Goal: Information Seeking & Learning: Learn about a topic

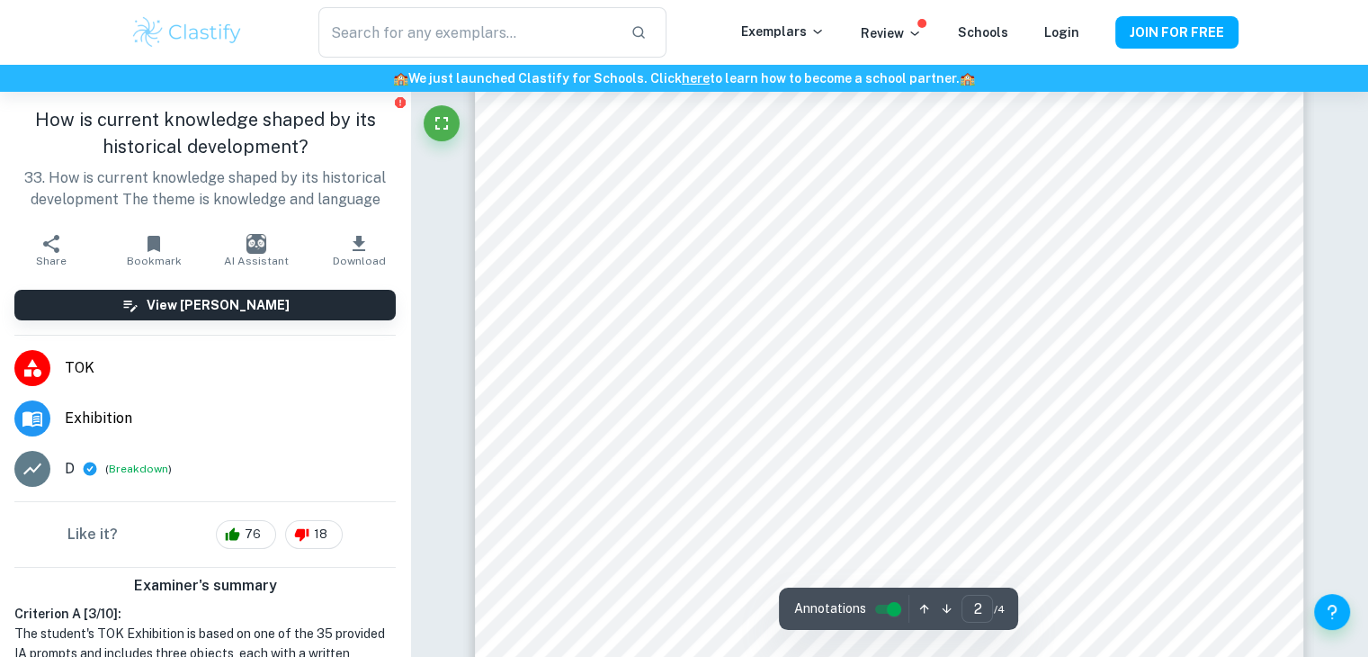
scroll to position [398, 0]
type input "1"
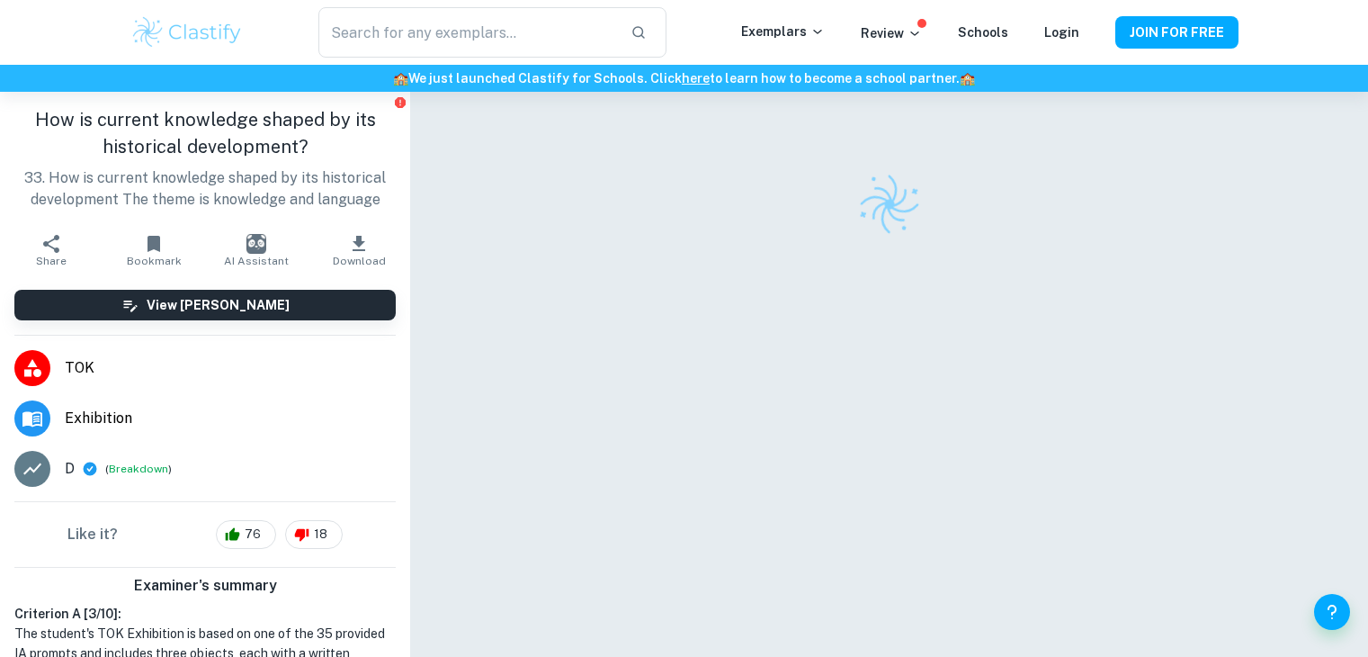
checkbox input "true"
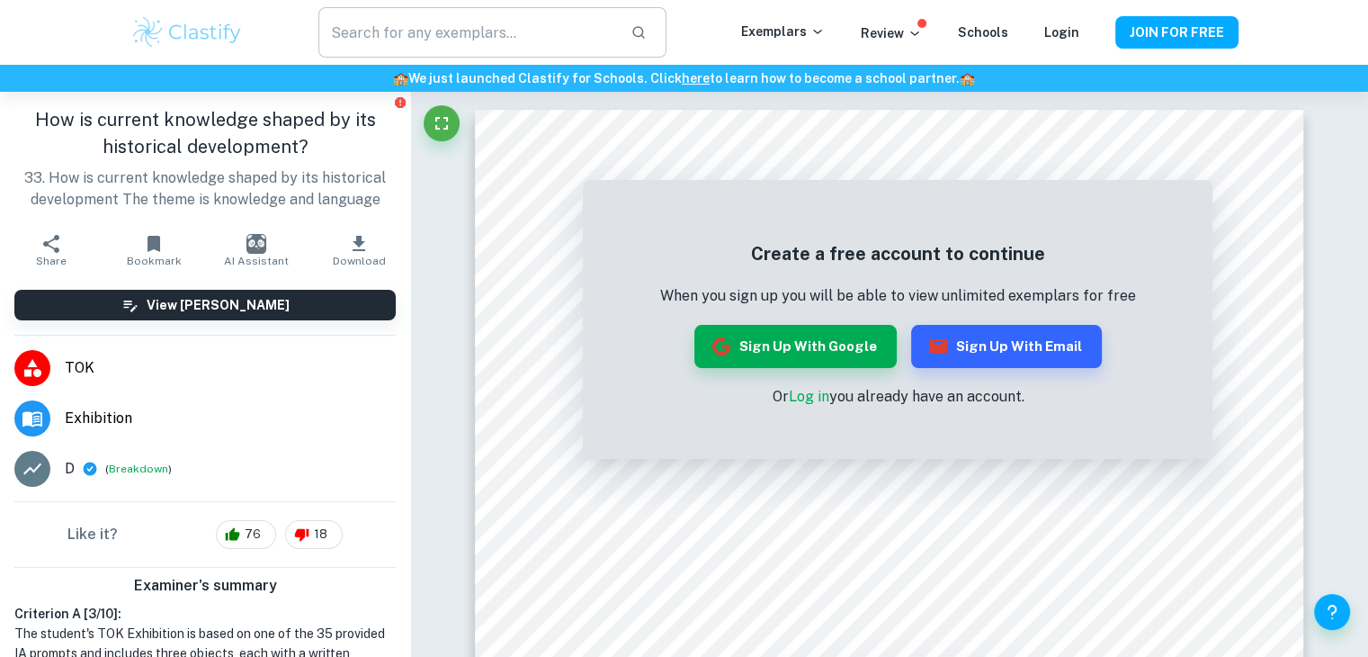
click at [419, 23] on input "text" at bounding box center [466, 32] width 297 height 50
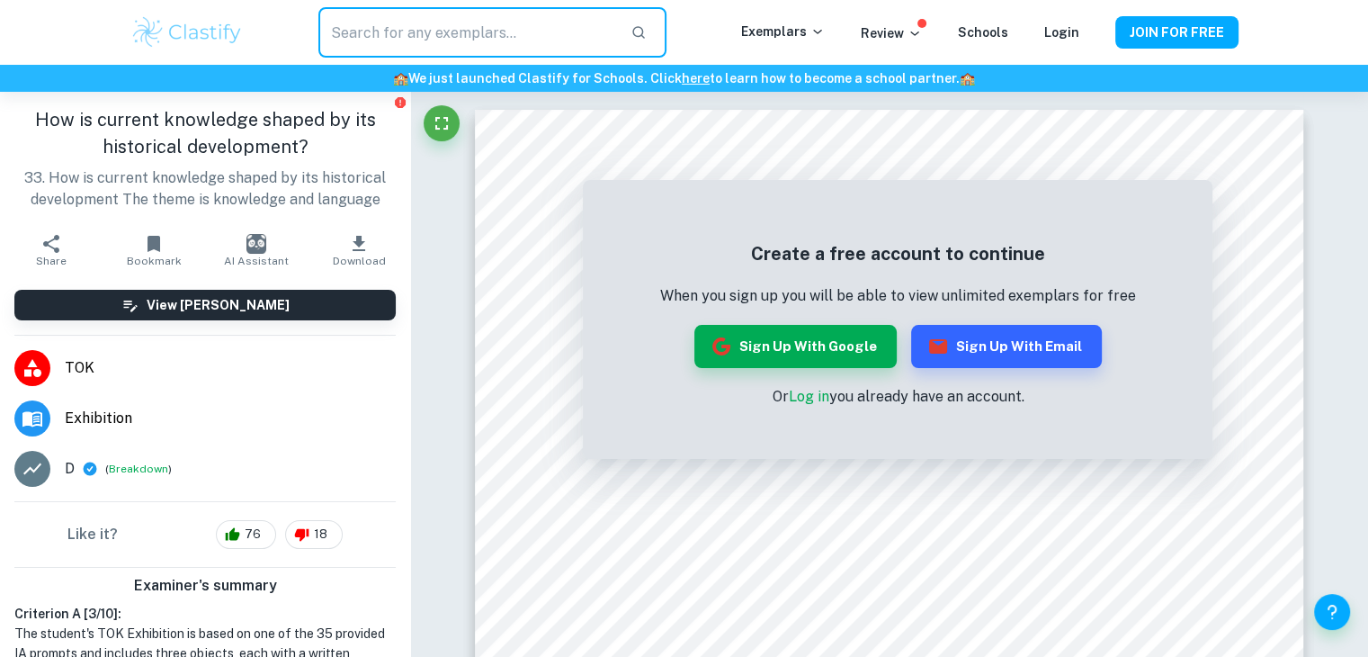
paste input "How is current knowledge shaped by its historical development?"
type input "How is current knowledge shaped by its historical development?"
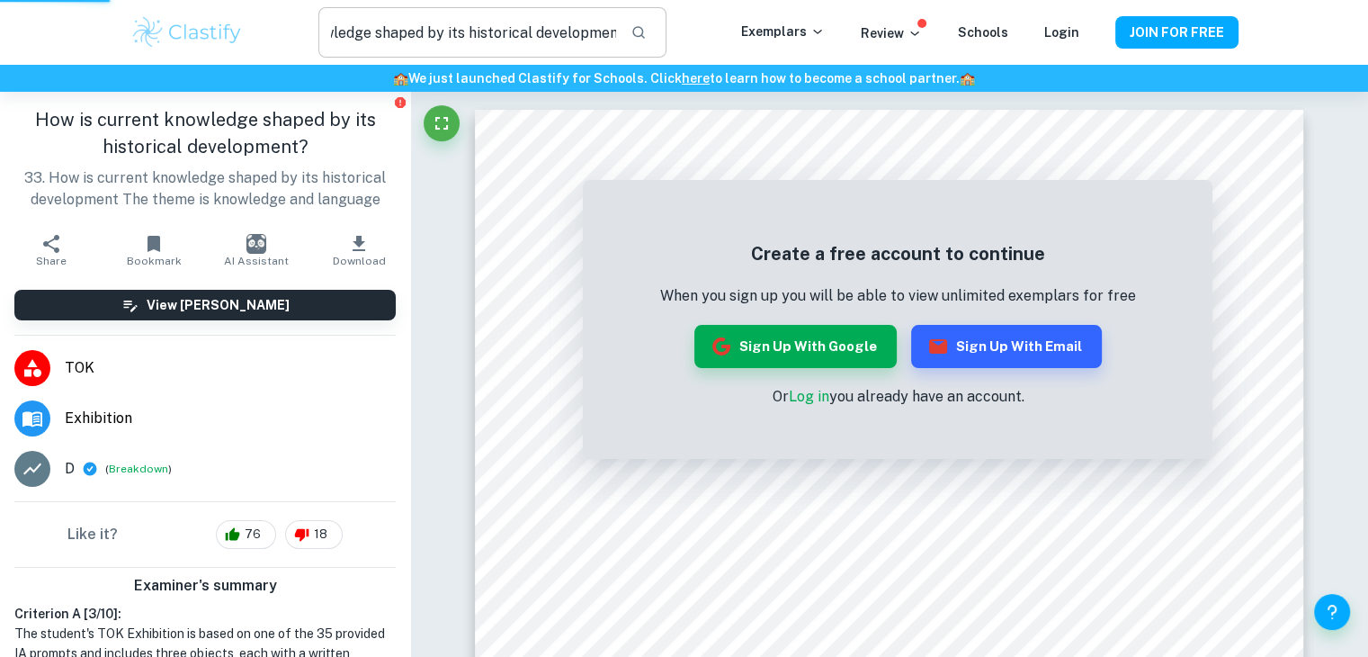
scroll to position [0, 0]
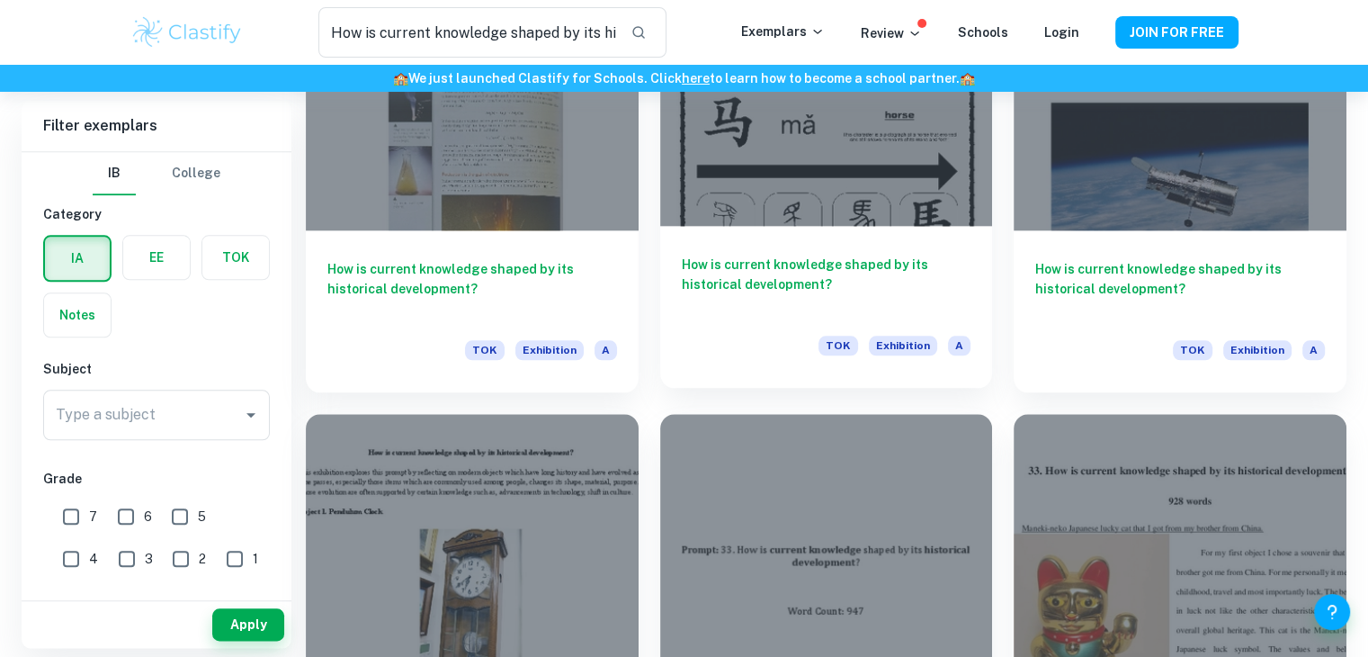
scroll to position [1830, 0]
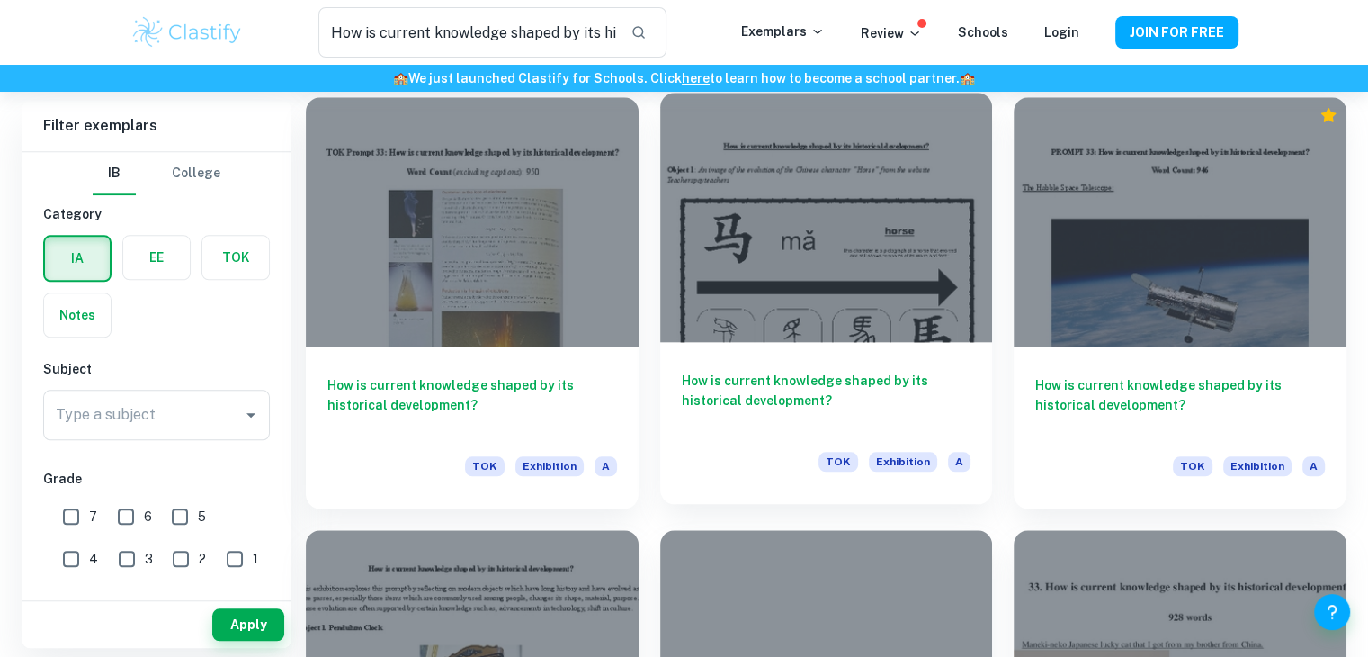
click at [768, 210] on div at bounding box center [826, 217] width 333 height 249
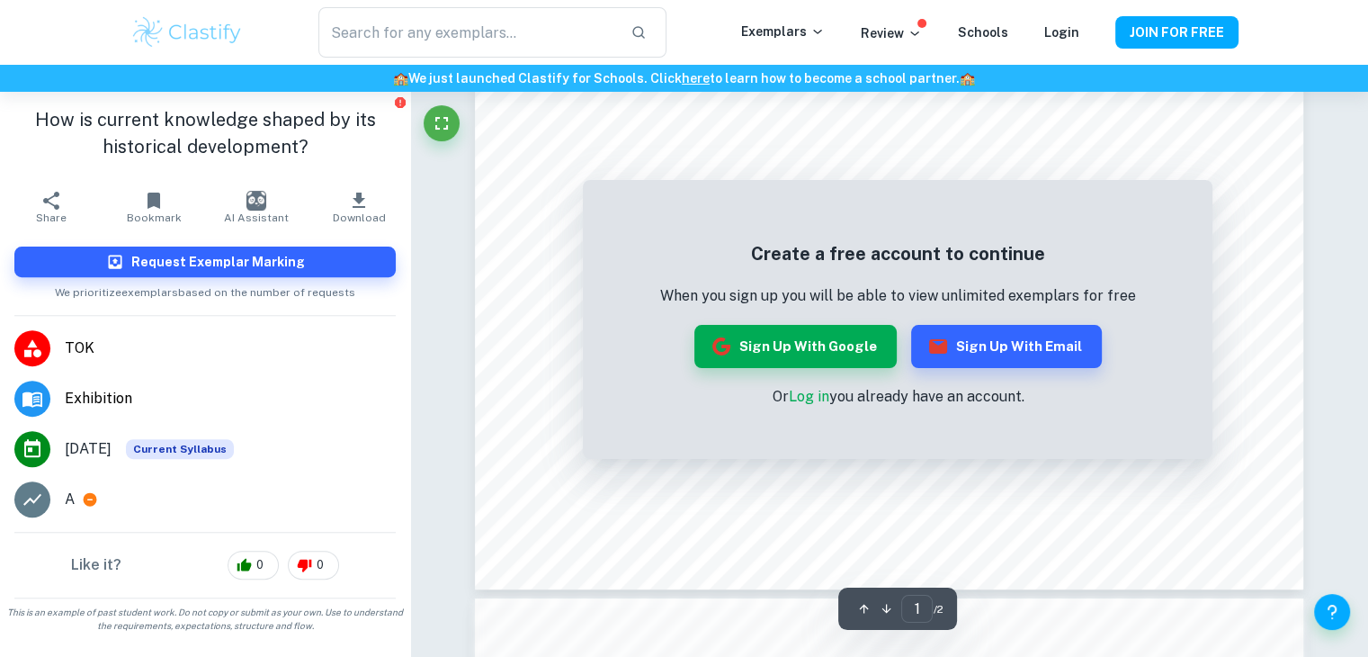
scroll to position [592, 0]
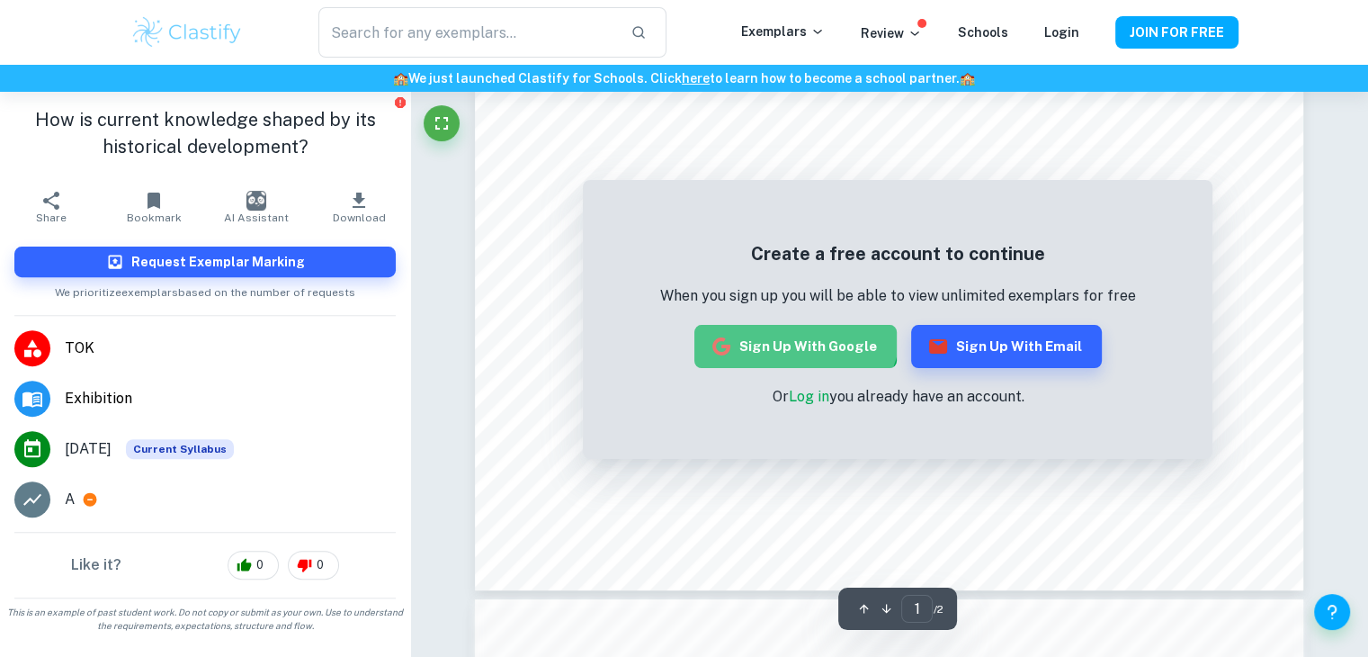
click at [796, 328] on button "Sign up with Google" at bounding box center [795, 346] width 202 height 43
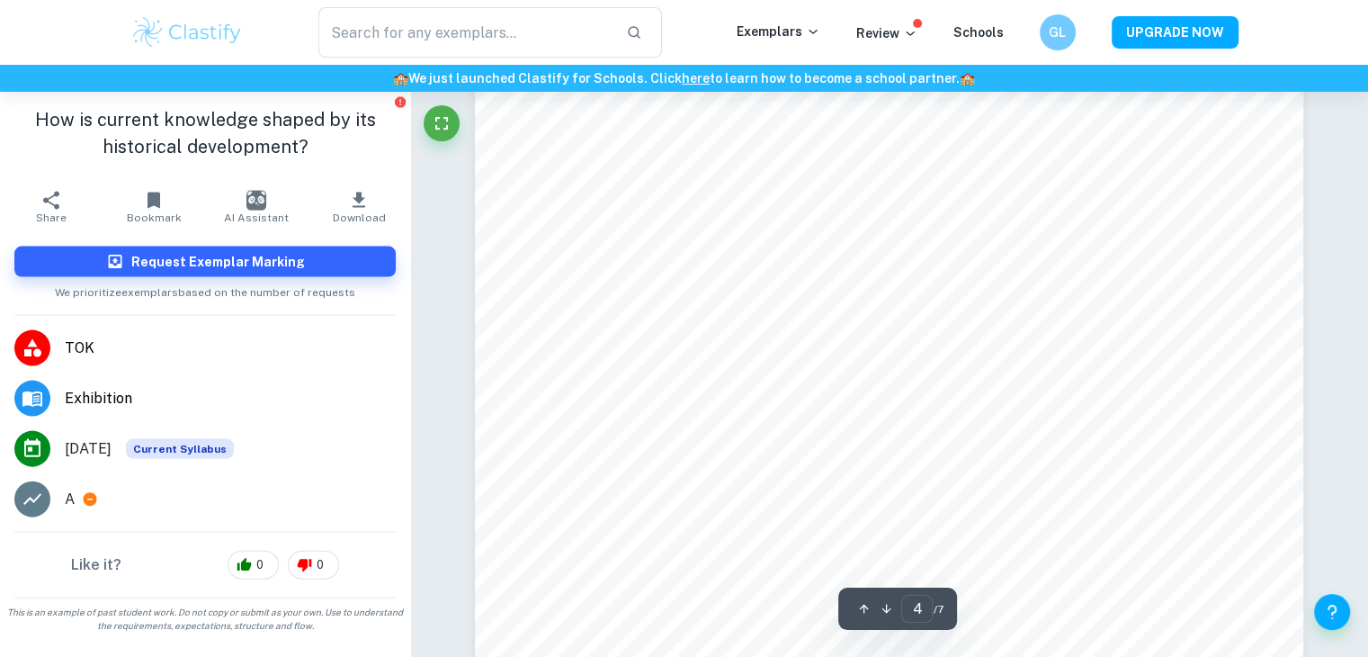
scroll to position [3828, 0]
type input "4"
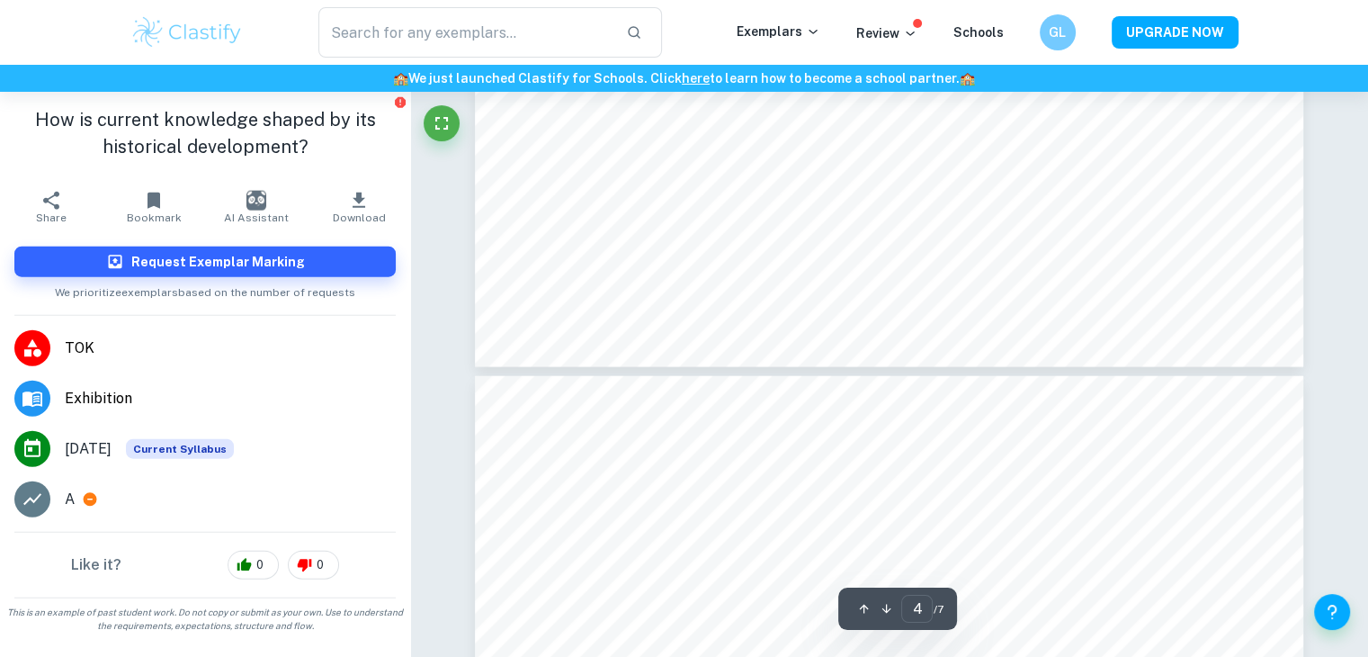
scroll to position [4324, 0]
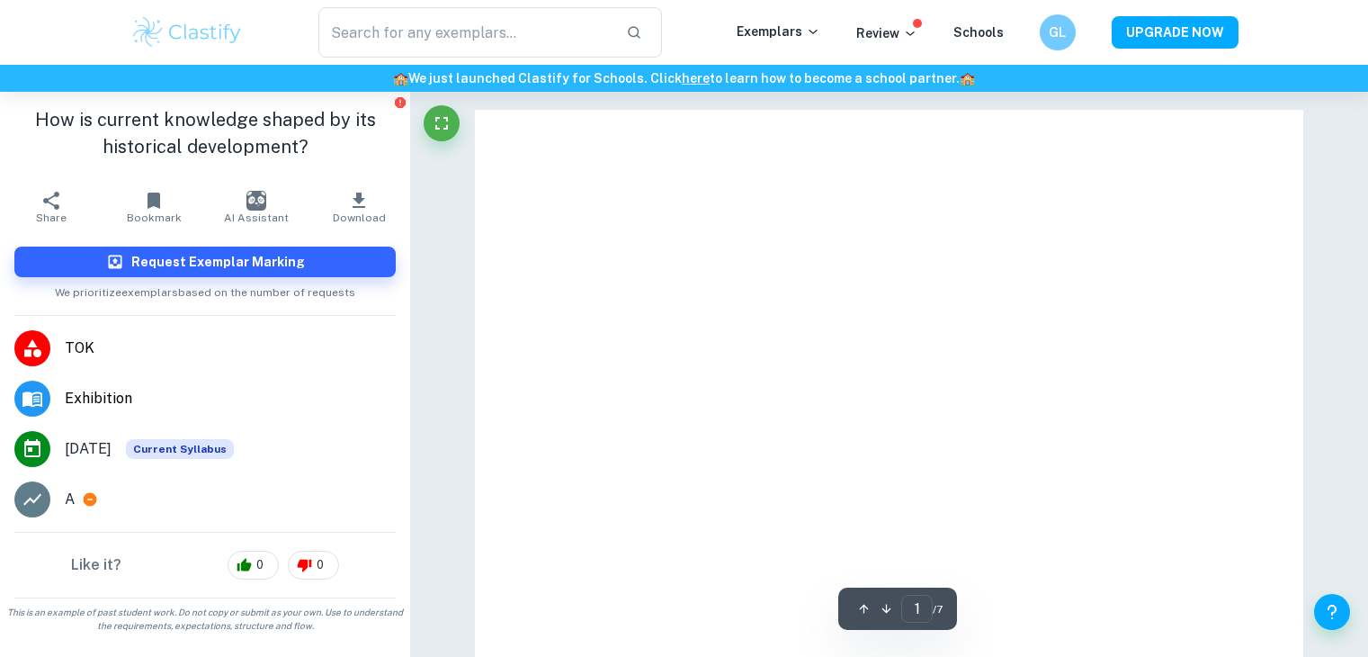
scroll to position [592, 0]
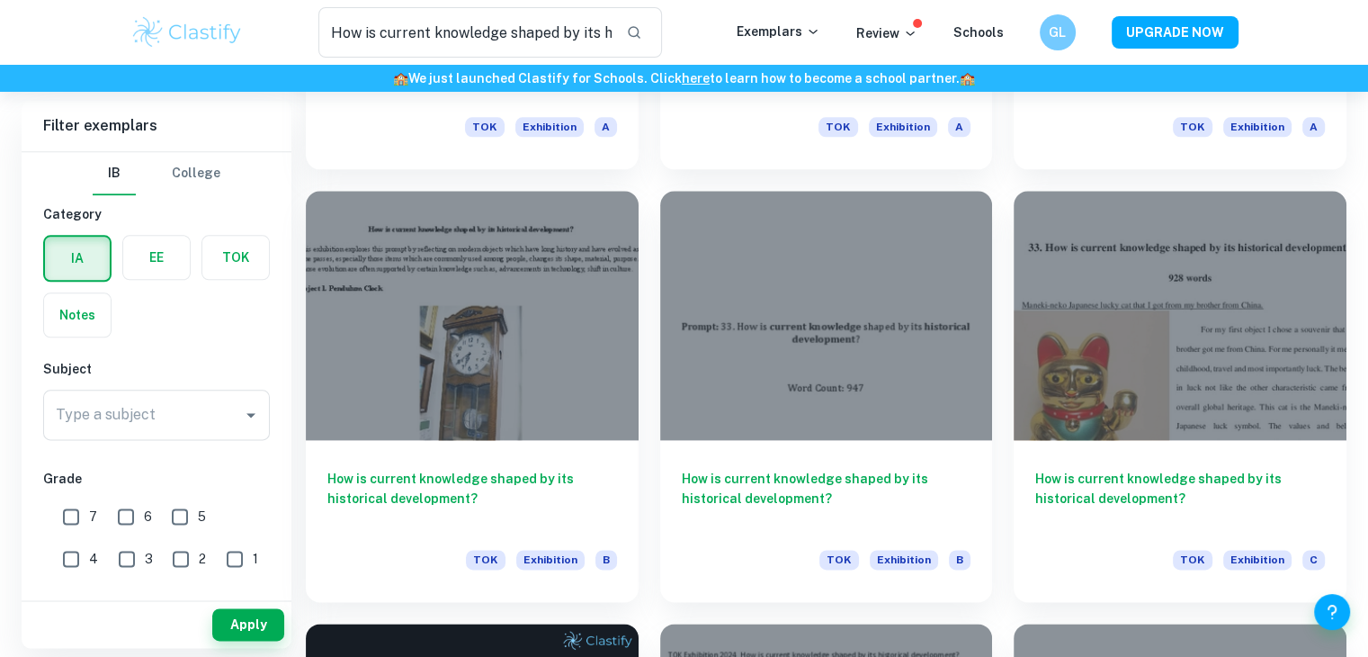
scroll to position [2167, 0]
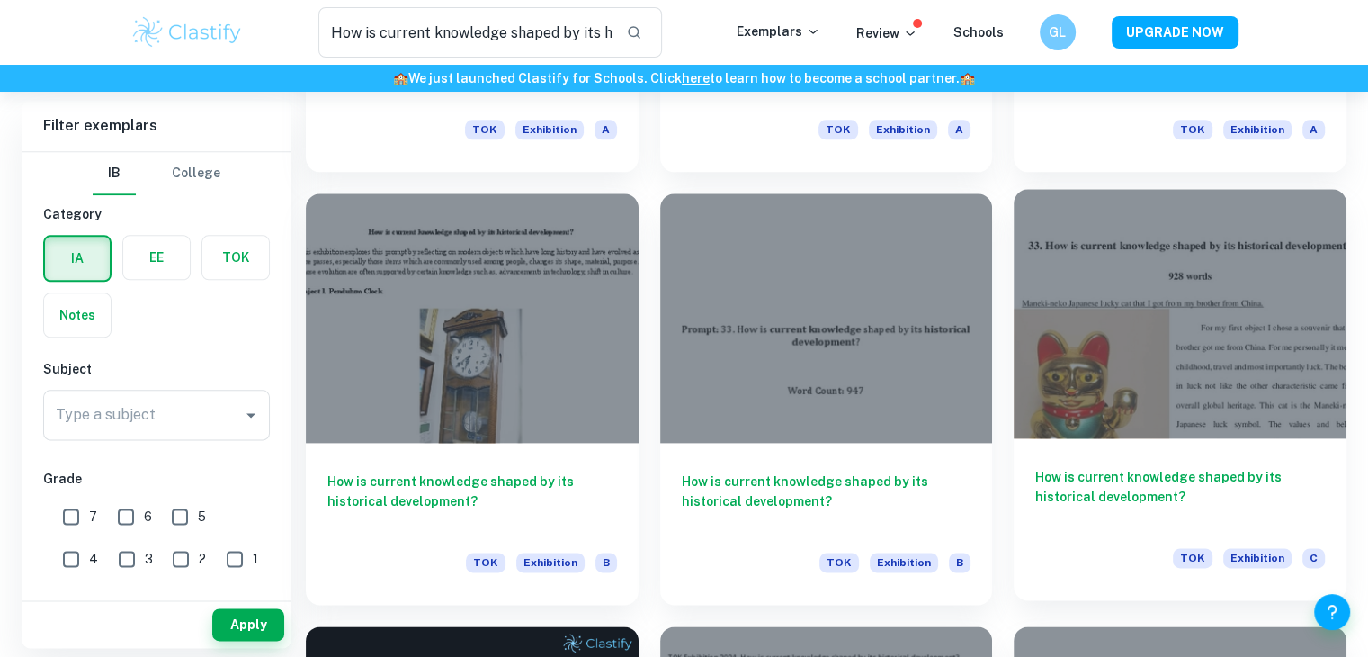
click at [1183, 353] on div at bounding box center [1180, 313] width 333 height 249
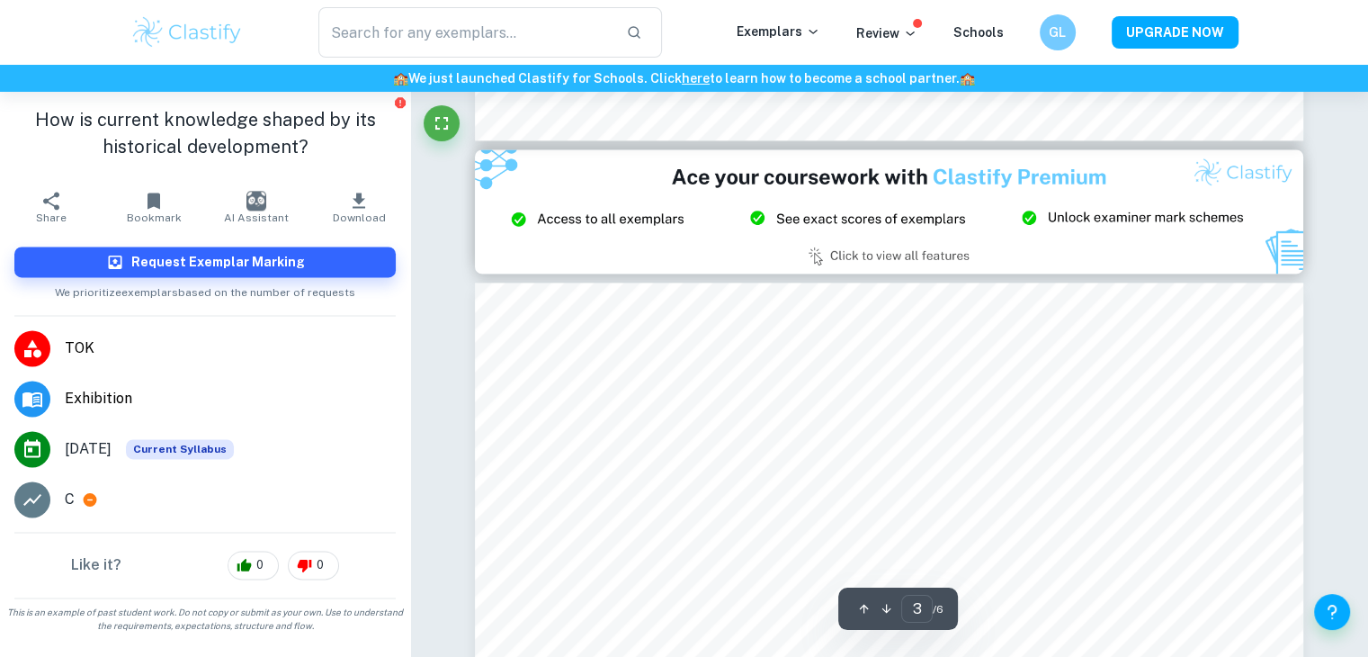
scroll to position [2454, 0]
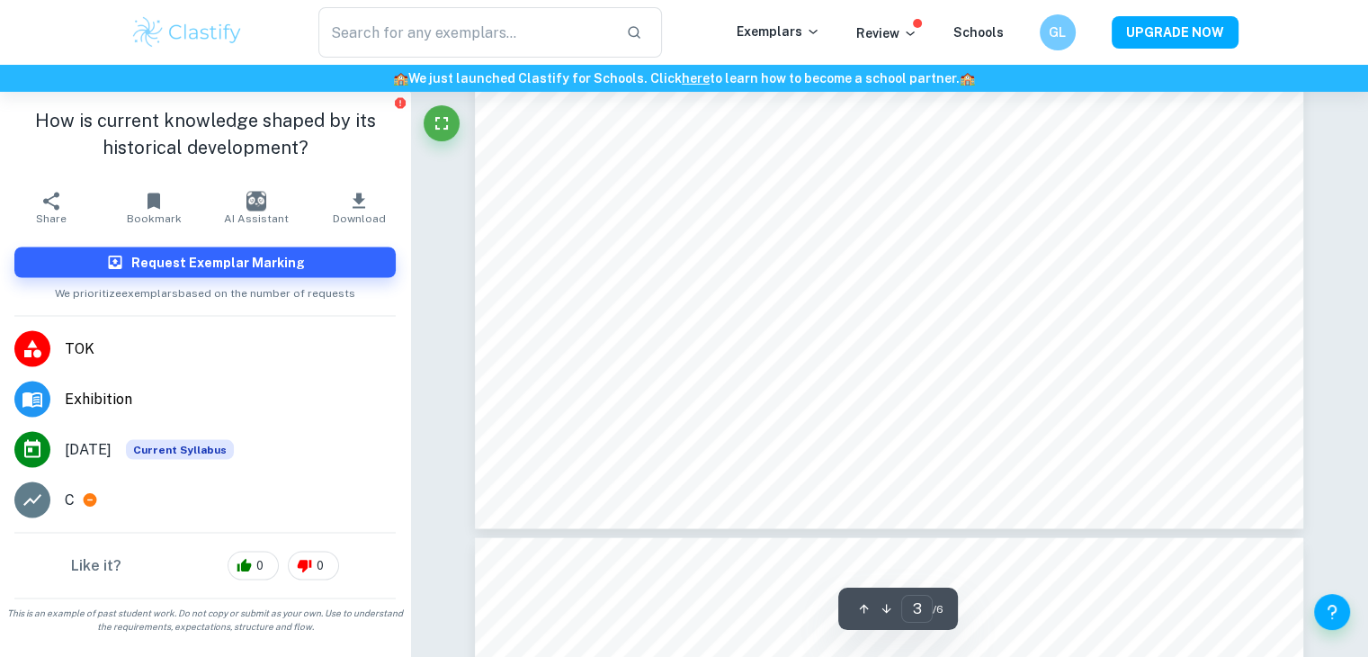
type input "4"
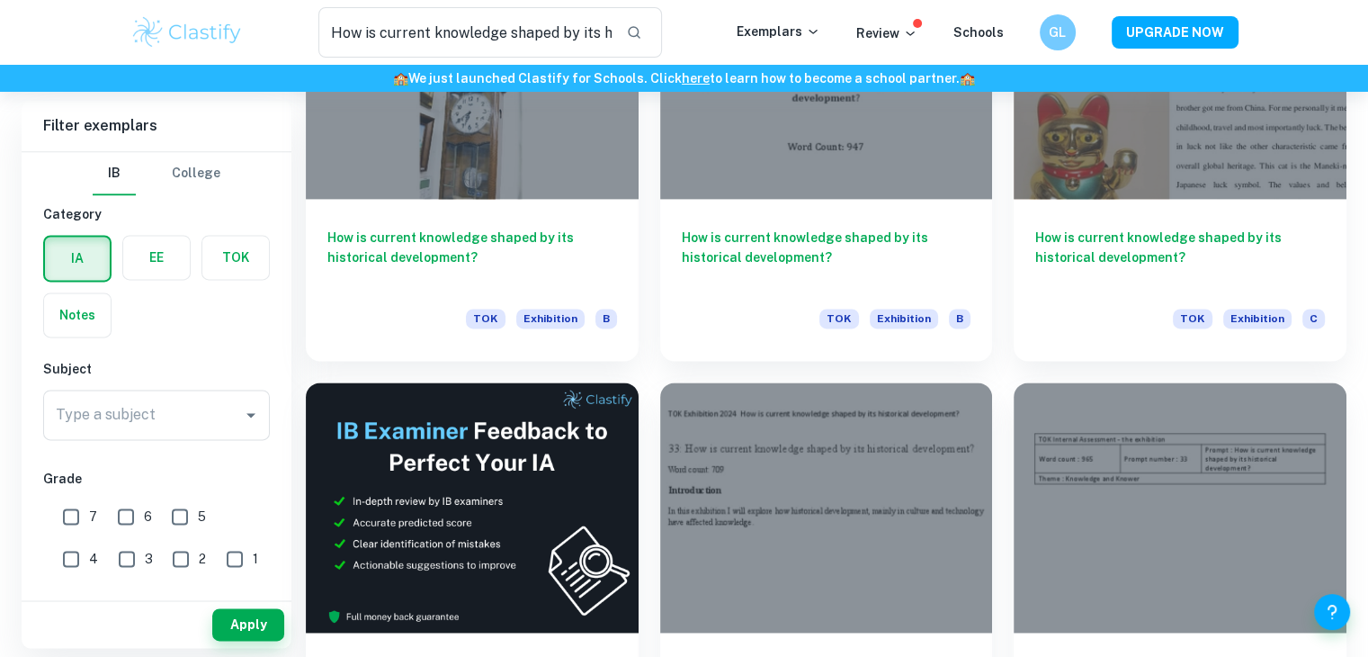
scroll to position [2450, 0]
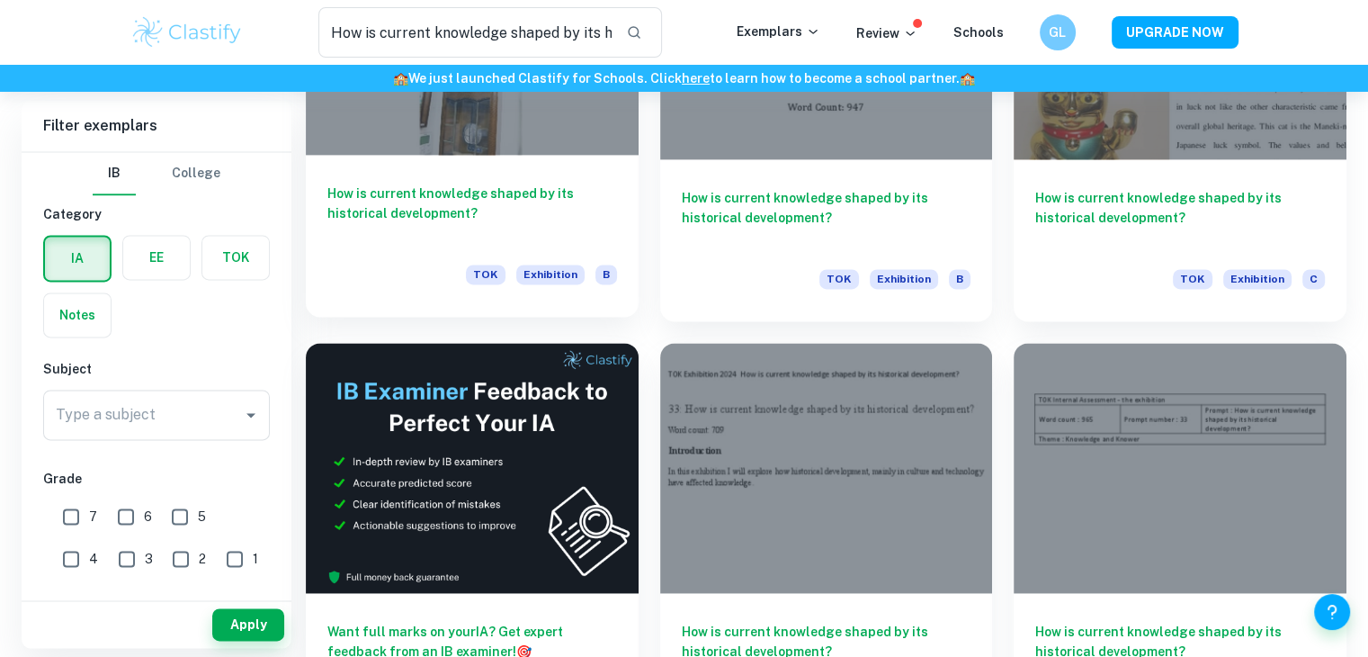
click at [514, 118] on div at bounding box center [472, 30] width 333 height 249
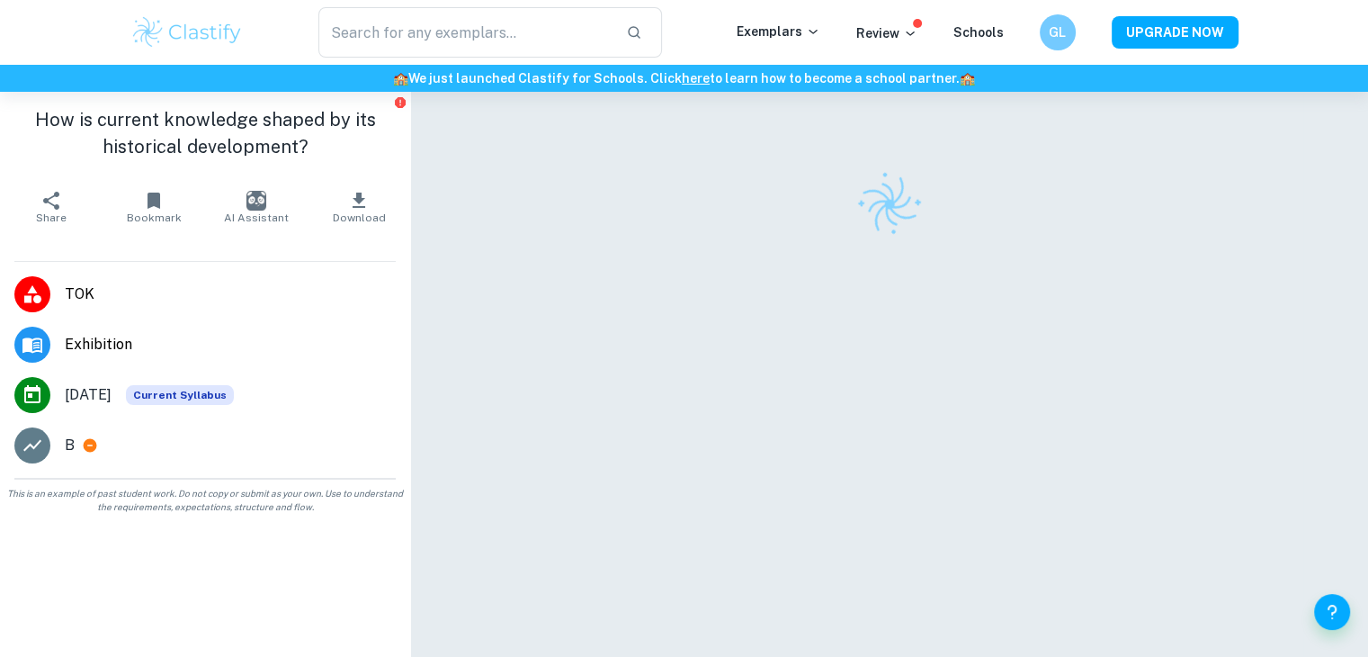
click at [514, 118] on div at bounding box center [889, 400] width 829 height 617
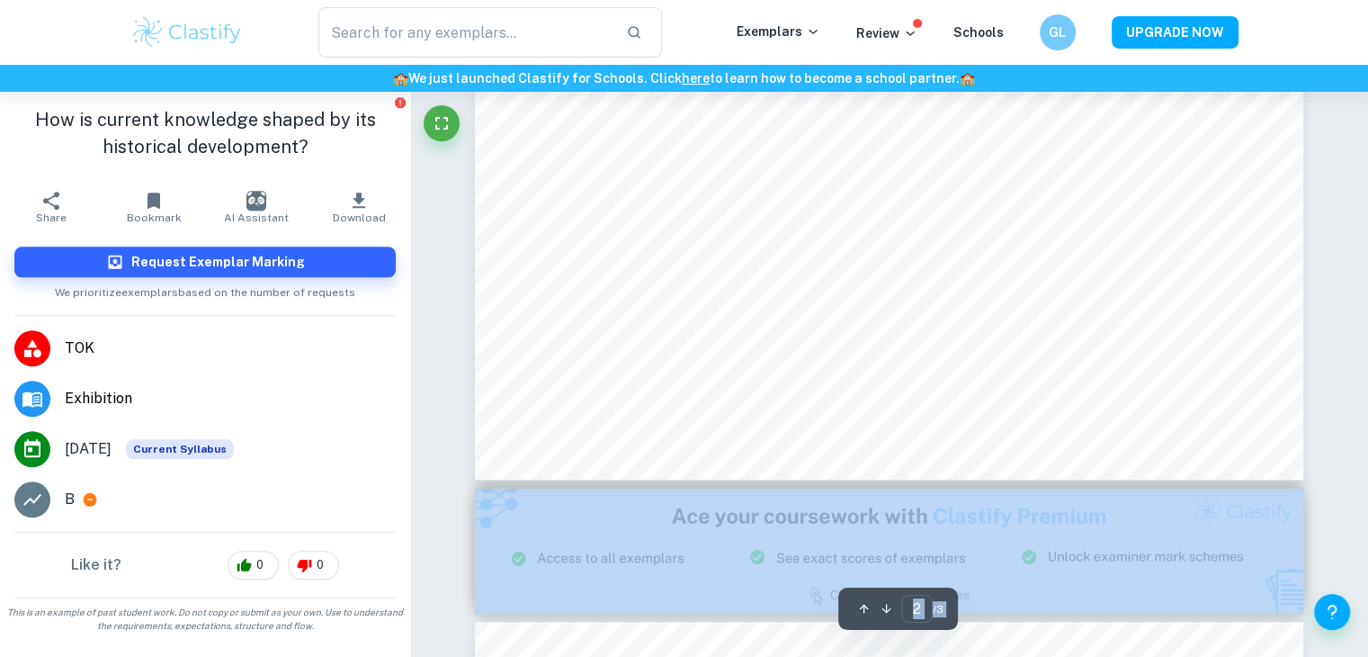
type input "3"
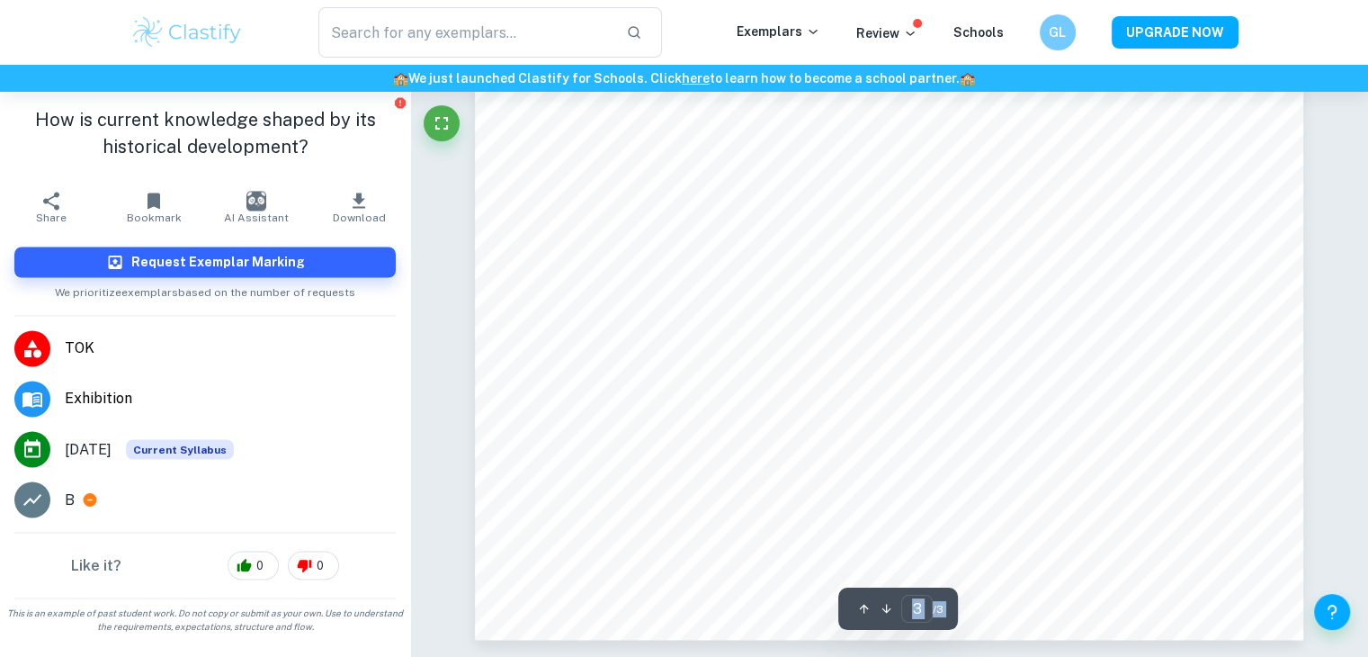
scroll to position [2972, 0]
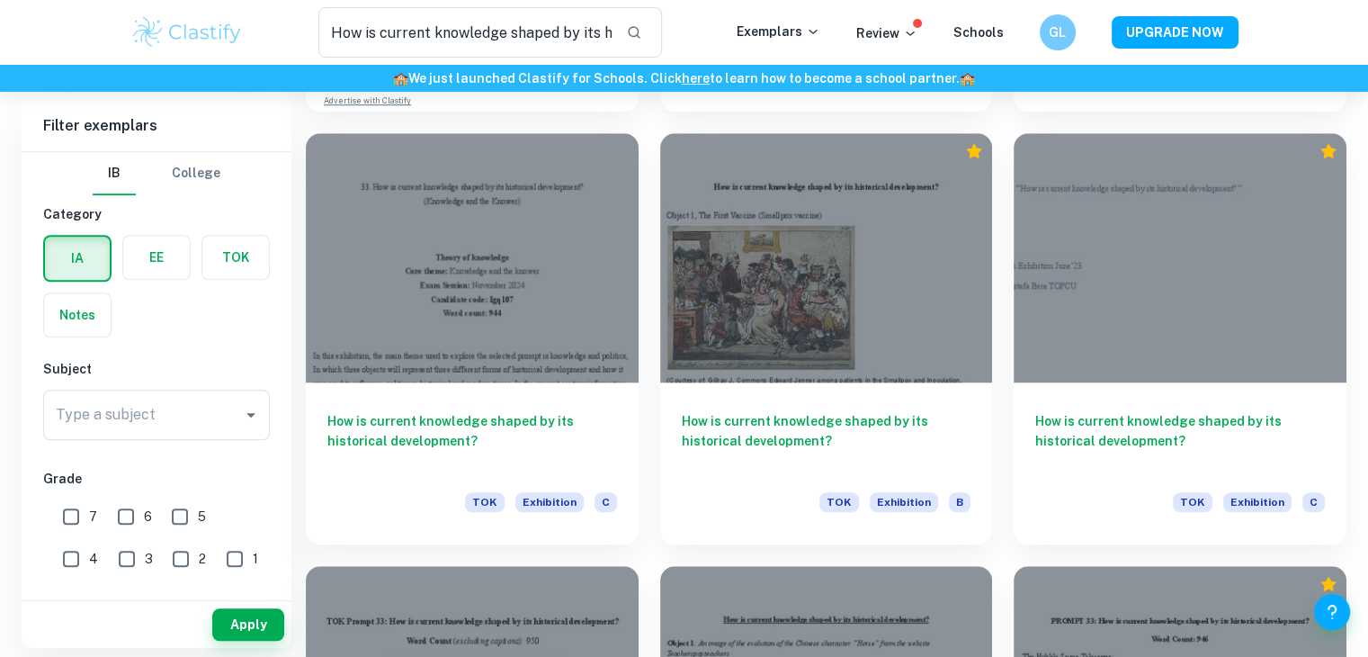
scroll to position [1351, 0]
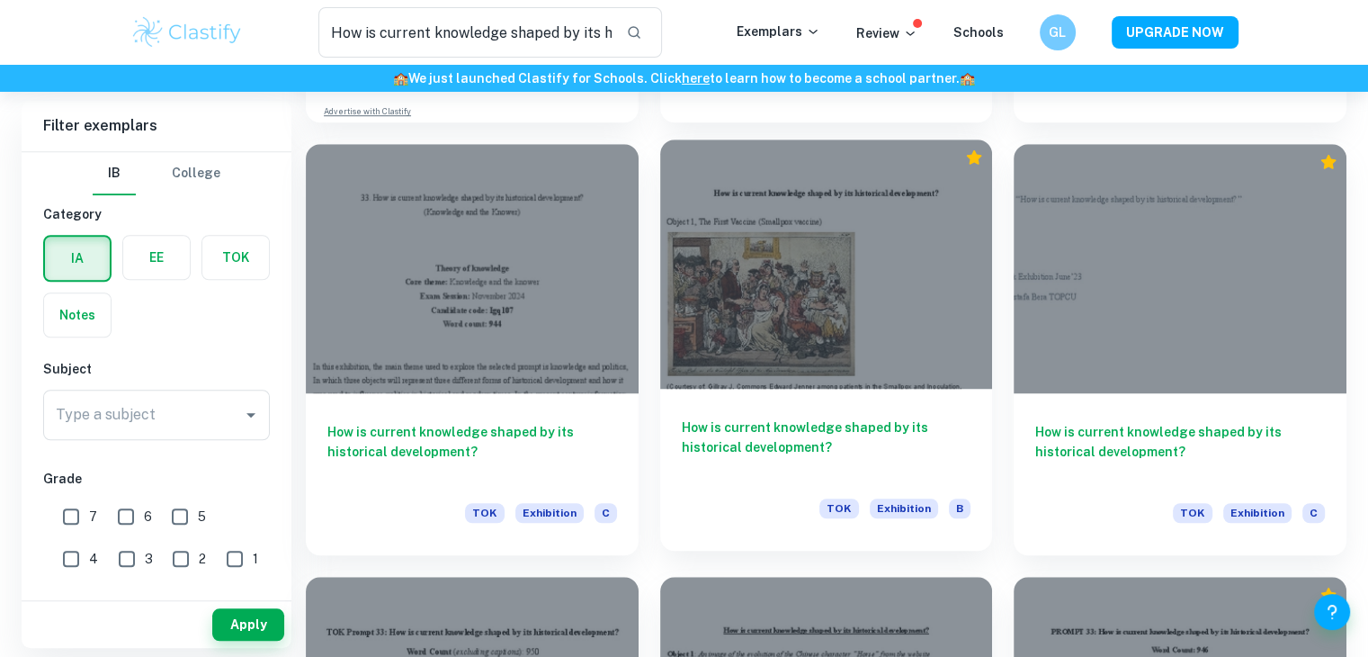
click at [848, 318] on div at bounding box center [826, 263] width 333 height 249
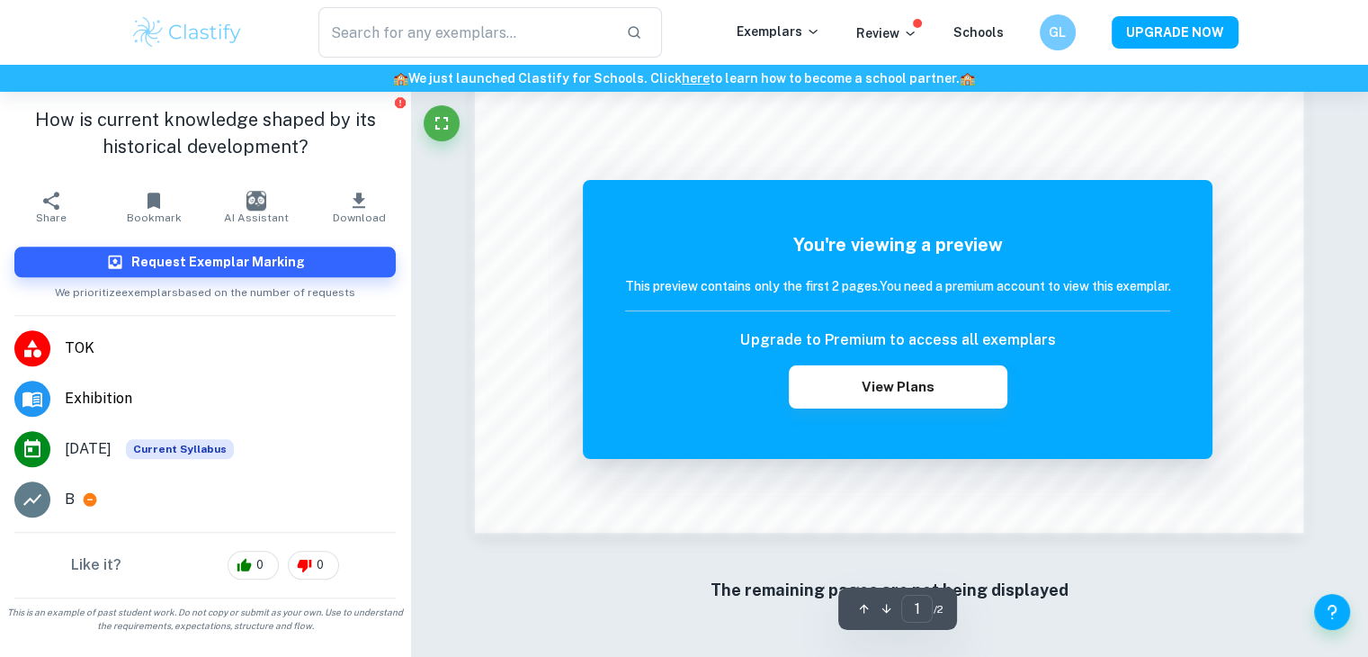
scroll to position [1730, 0]
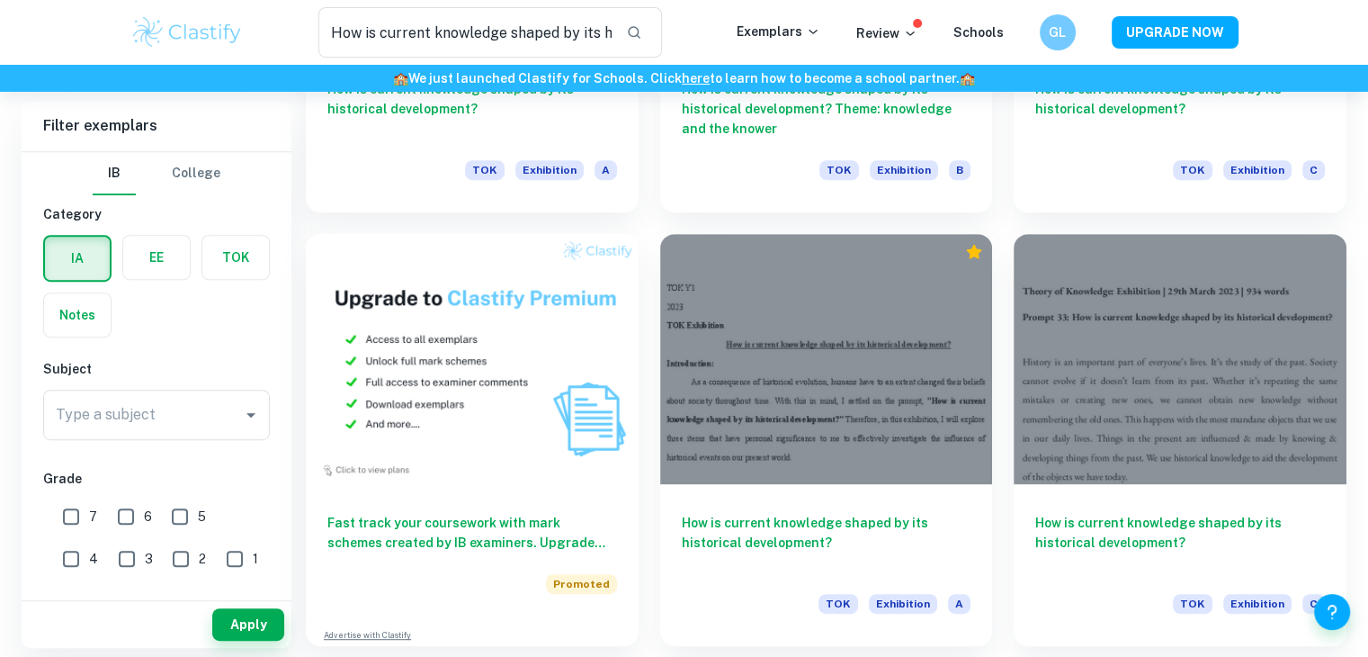
scroll to position [734, 0]
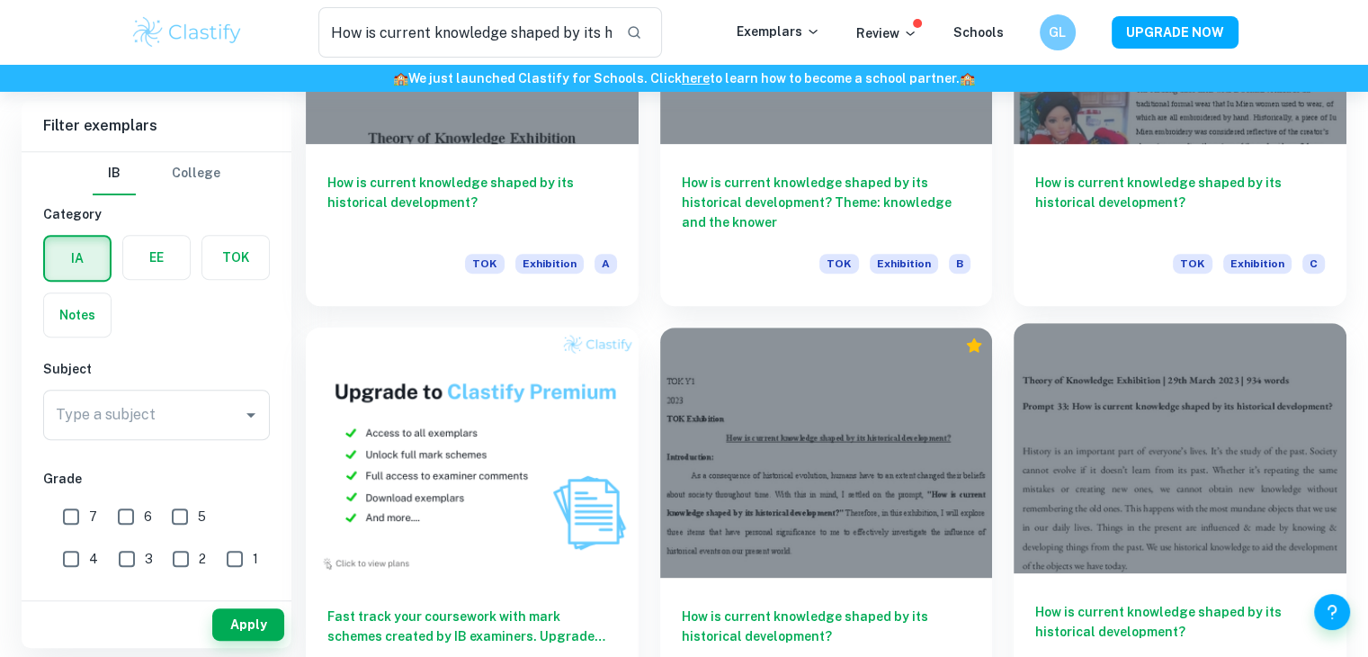
click at [1187, 476] on div at bounding box center [1180, 447] width 333 height 249
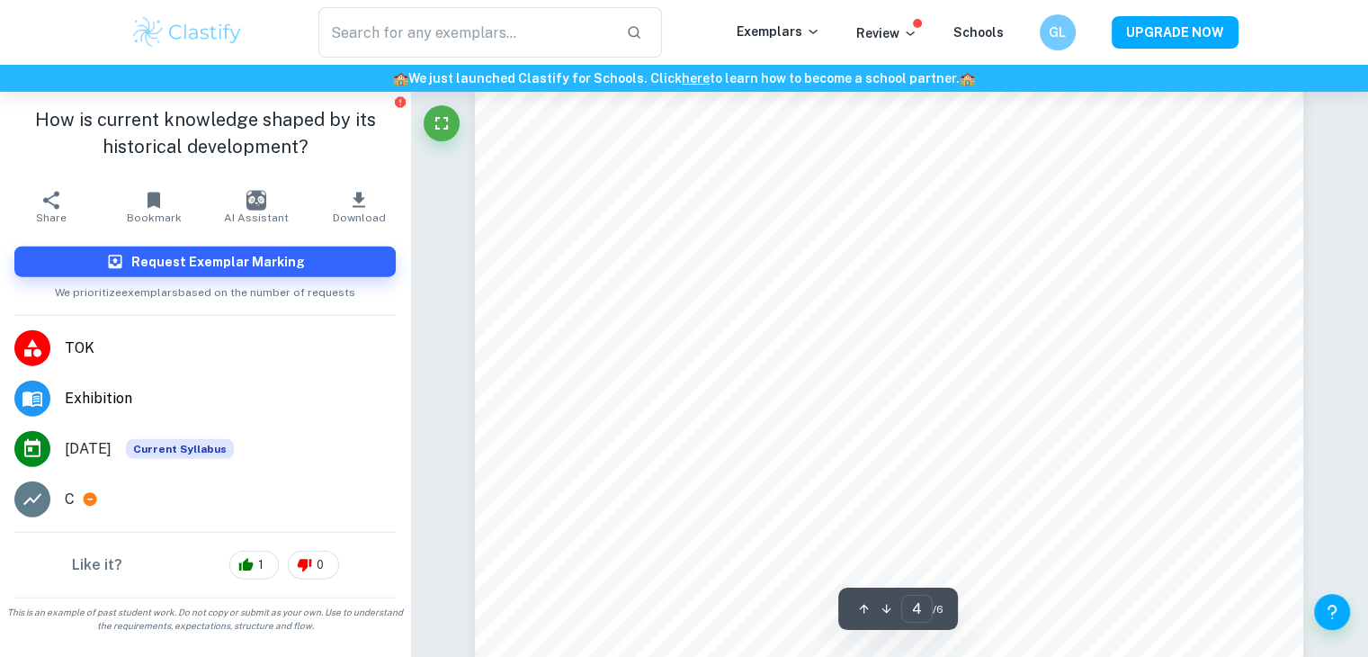
scroll to position [4062, 0]
type input "4"
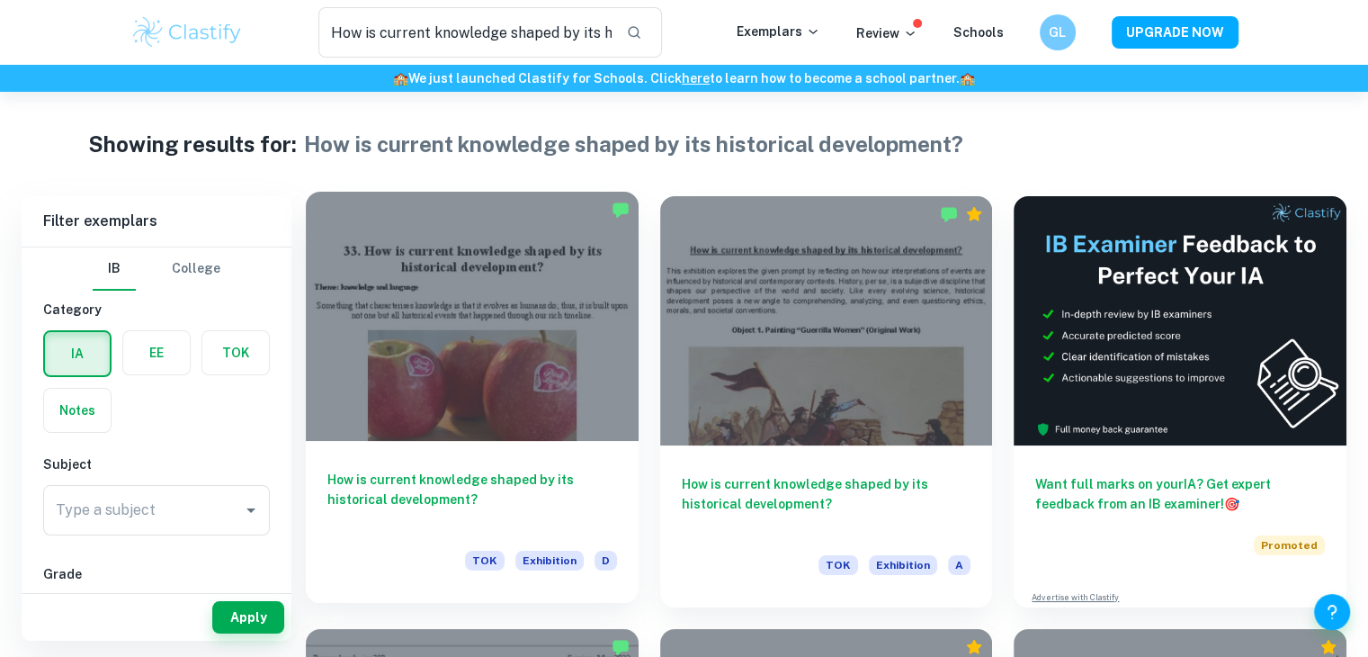
click at [593, 336] on div at bounding box center [472, 316] width 333 height 249
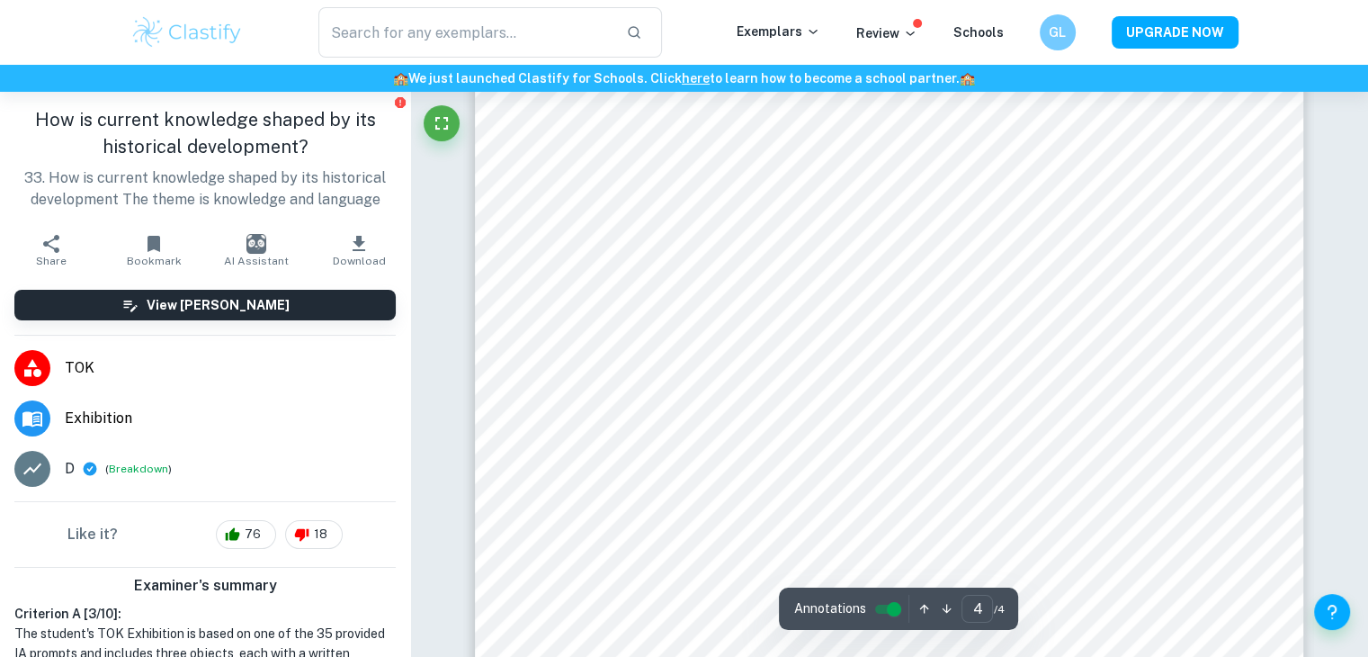
scroll to position [3749, 0]
type input "3"
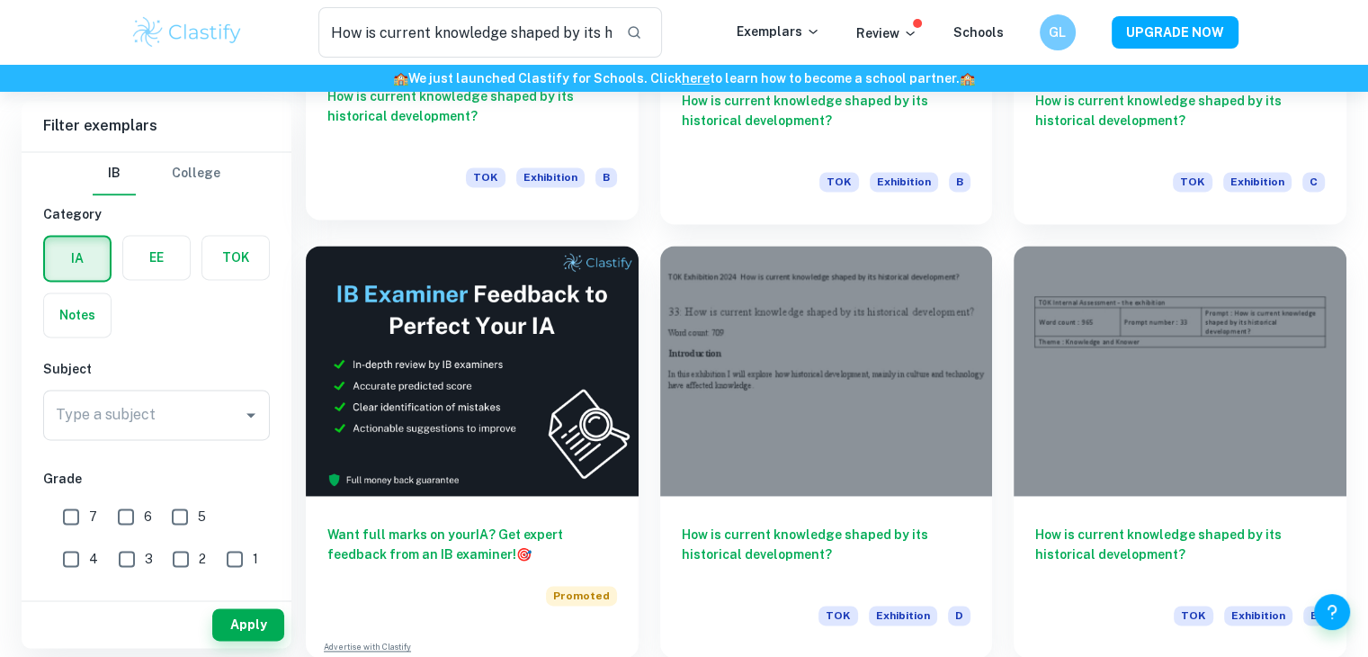
scroll to position [2546, 0]
